Goal: Check status: Check status

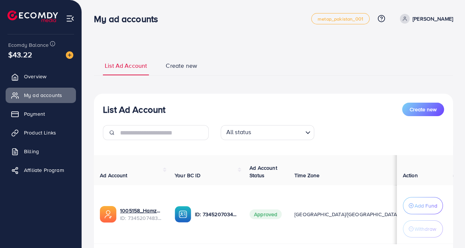
scroll to position [51, 0]
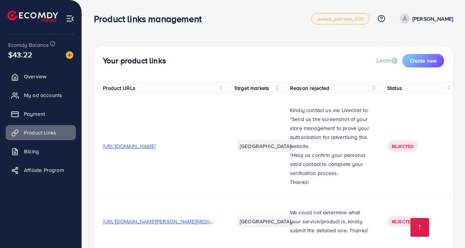
scroll to position [231, 0]
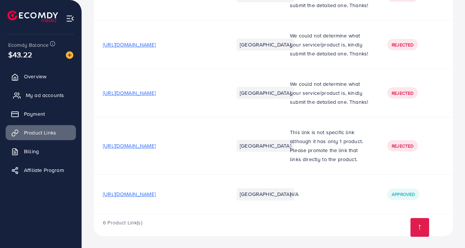
click at [26, 98] on span "My ad accounts" at bounding box center [45, 94] width 38 height 7
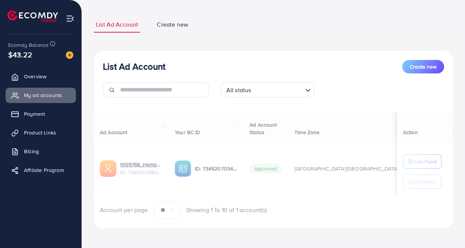
scroll to position [40, 0]
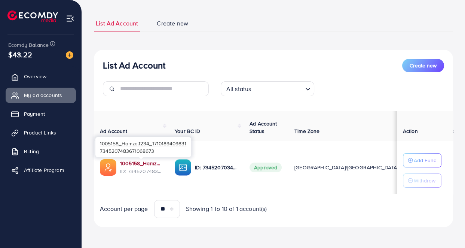
click at [147, 164] on link "1005158_Hamza.1234_1710189409831" at bounding box center [141, 162] width 43 height 7
click at [127, 162] on link "1005158_Hamza.1234_1710189409831" at bounding box center [141, 162] width 43 height 7
click at [136, 162] on link "1005158_Hamza.1234_1710189409831" at bounding box center [141, 162] width 43 height 7
click at [150, 164] on link "1005158_Hamza.1234_1710189409831" at bounding box center [141, 162] width 43 height 7
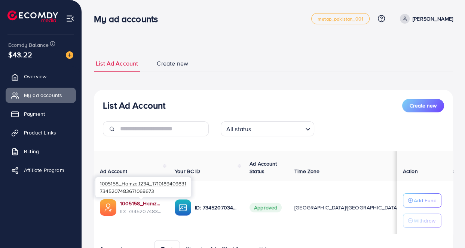
click at [140, 204] on link "1005158_Hamza.1234_1710189409831" at bounding box center [141, 202] width 43 height 7
click at [144, 202] on link "1005158_Hamza.1234_1710189409831" at bounding box center [141, 202] width 43 height 7
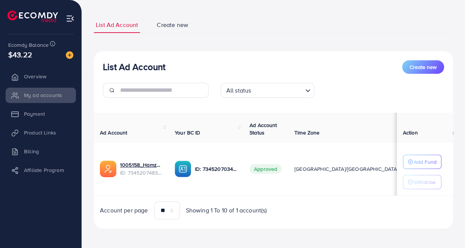
scroll to position [40, 0]
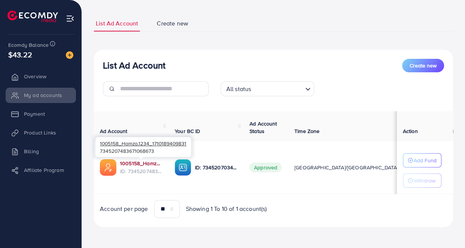
click at [138, 165] on link "1005158_Hamza.1234_1710189409831" at bounding box center [141, 162] width 43 height 7
